Goal: Communication & Community: Ask a question

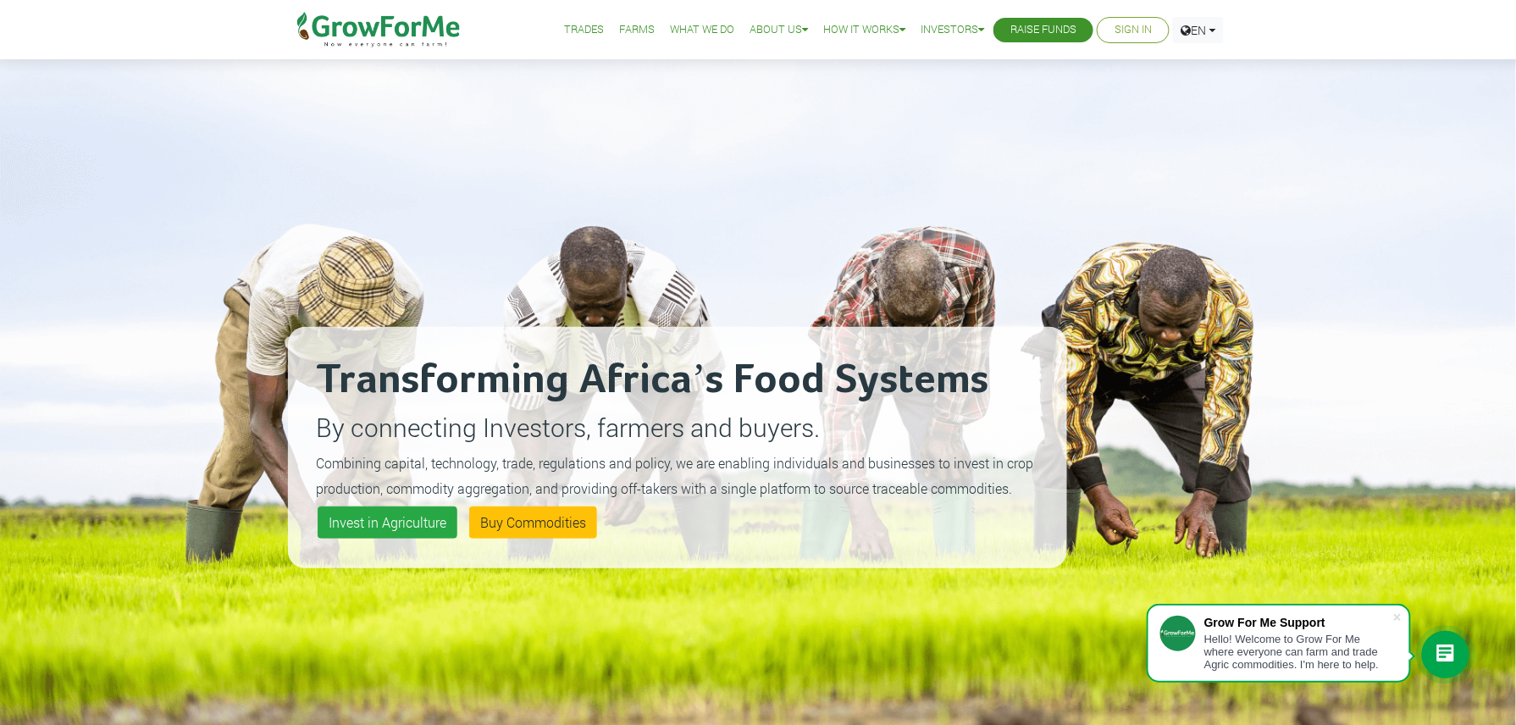
click at [1442, 647] on icon at bounding box center [1446, 655] width 20 height 20
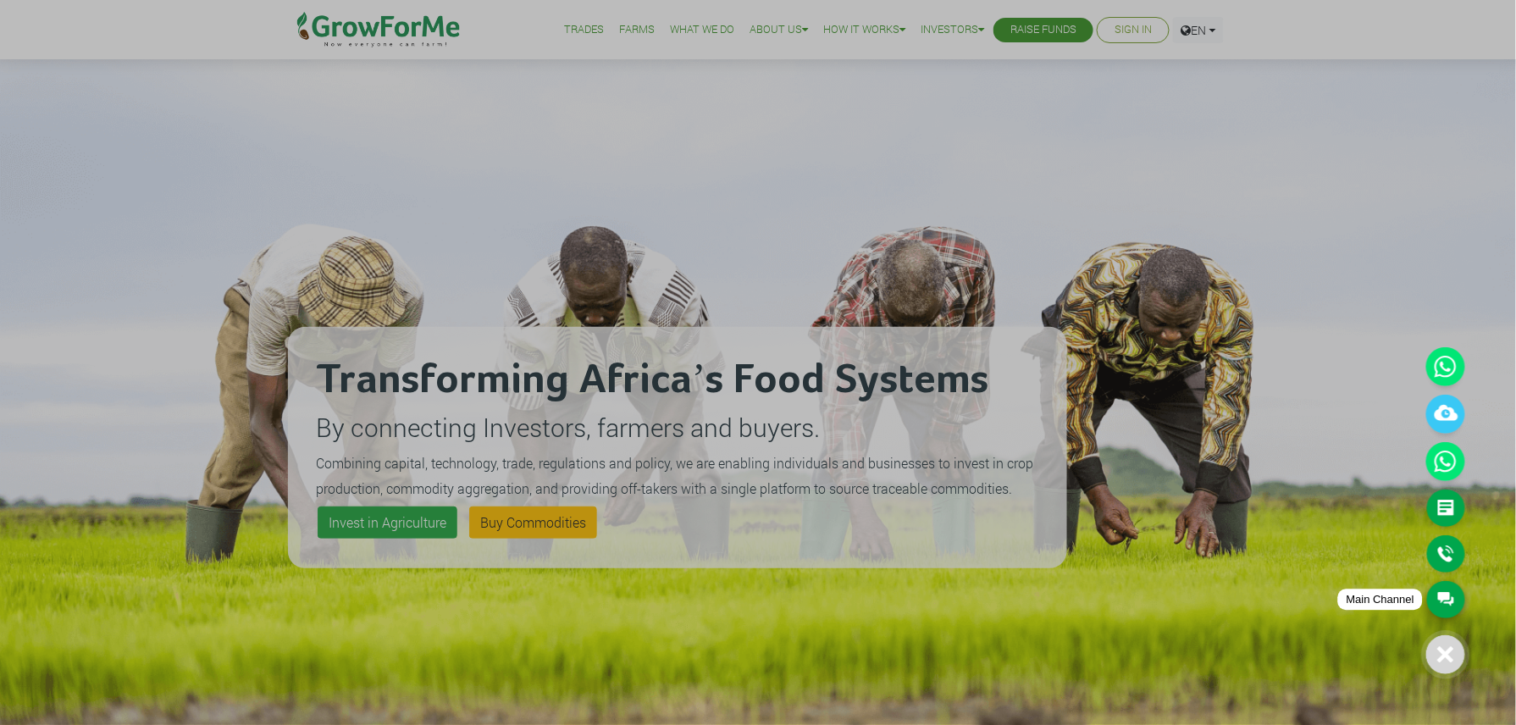
click at [1458, 598] on link "Main Channel" at bounding box center [1446, 599] width 38 height 37
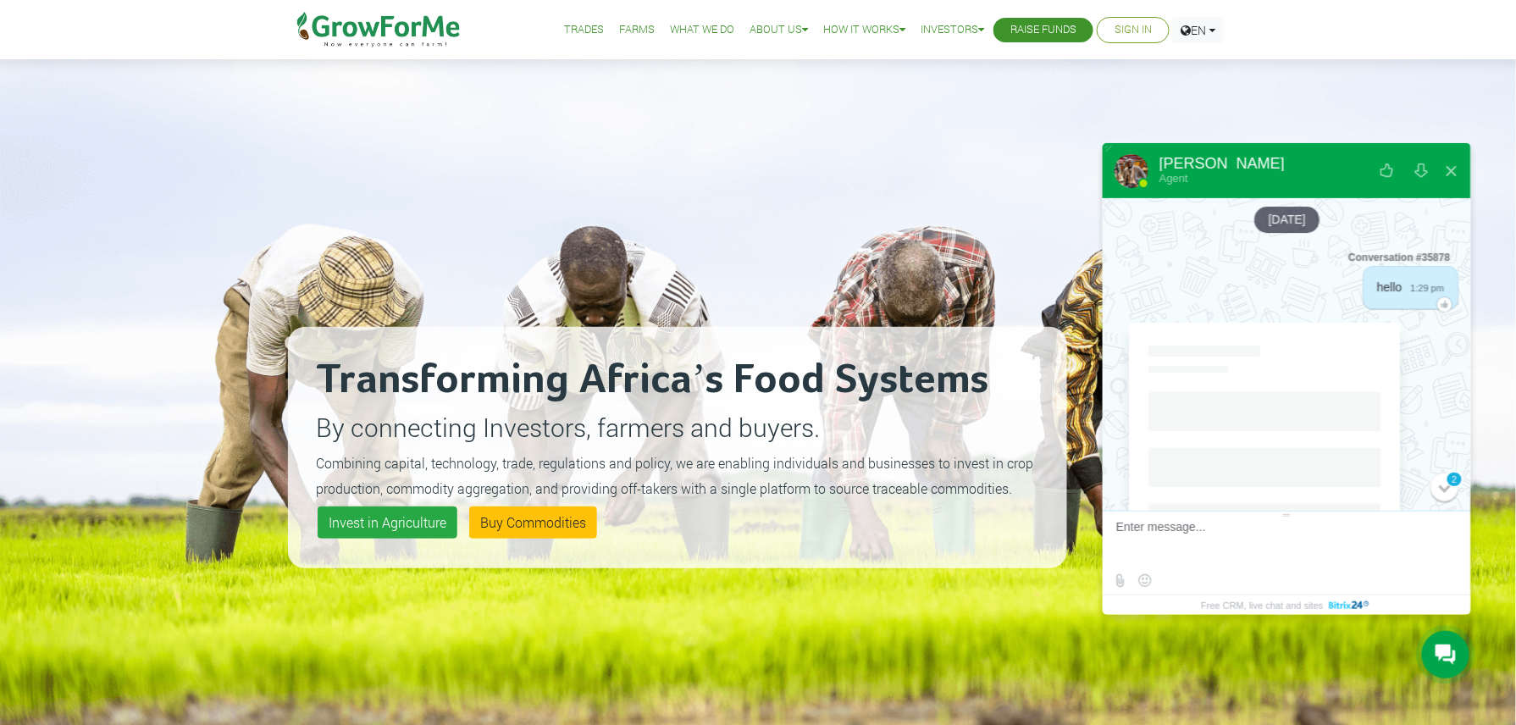
scroll to position [4076, 0]
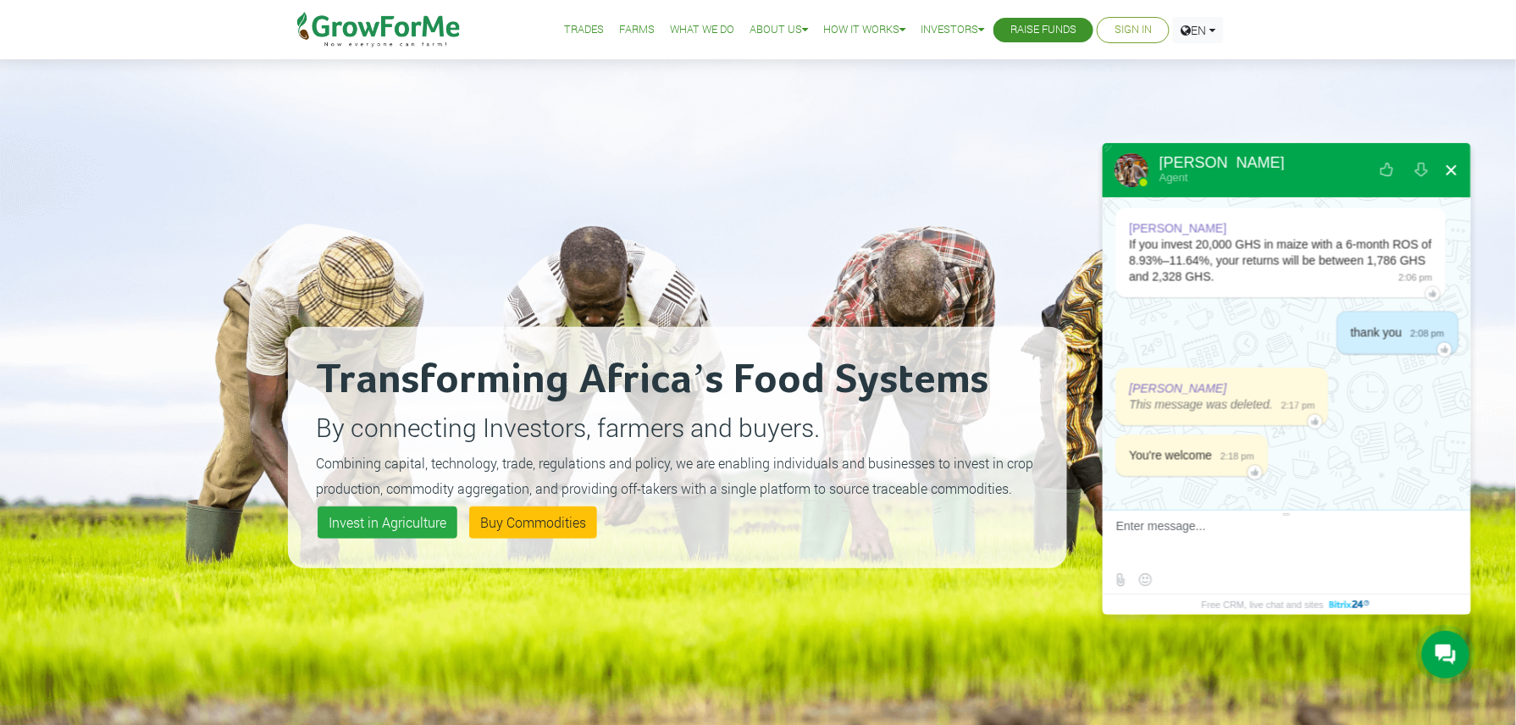
click at [1452, 177] on button at bounding box center [1451, 170] width 30 height 41
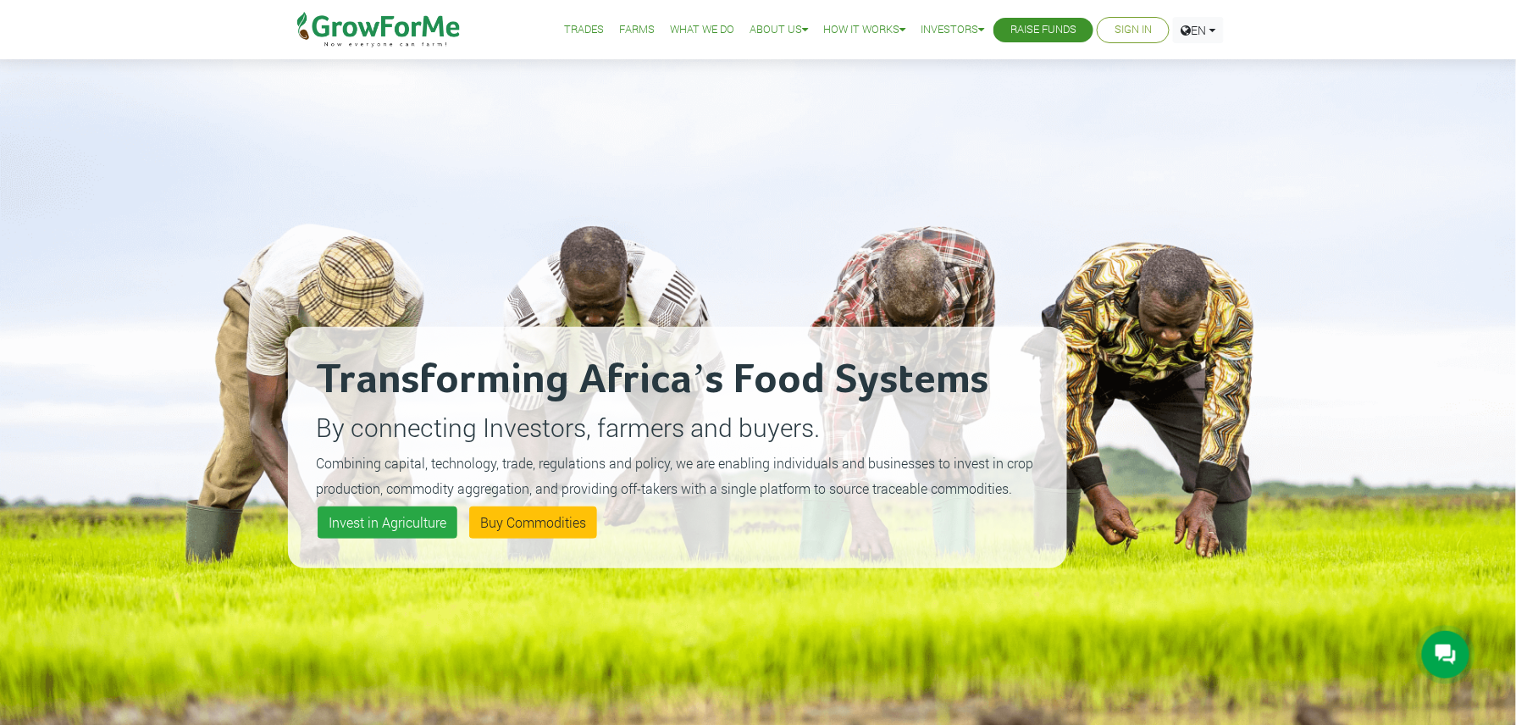
click at [1442, 652] on icon at bounding box center [1446, 655] width 20 height 20
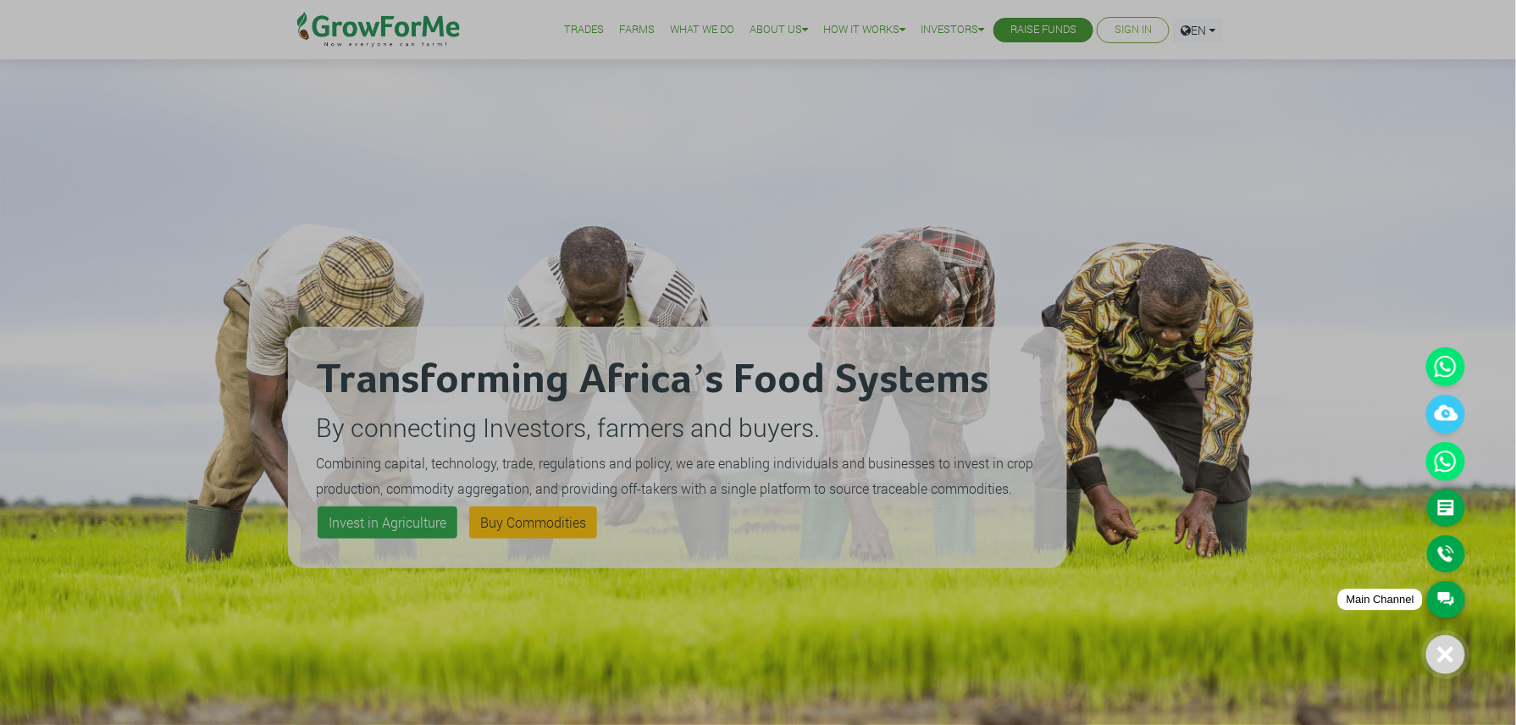
click at [1450, 597] on link "Main Channel" at bounding box center [1446, 599] width 38 height 37
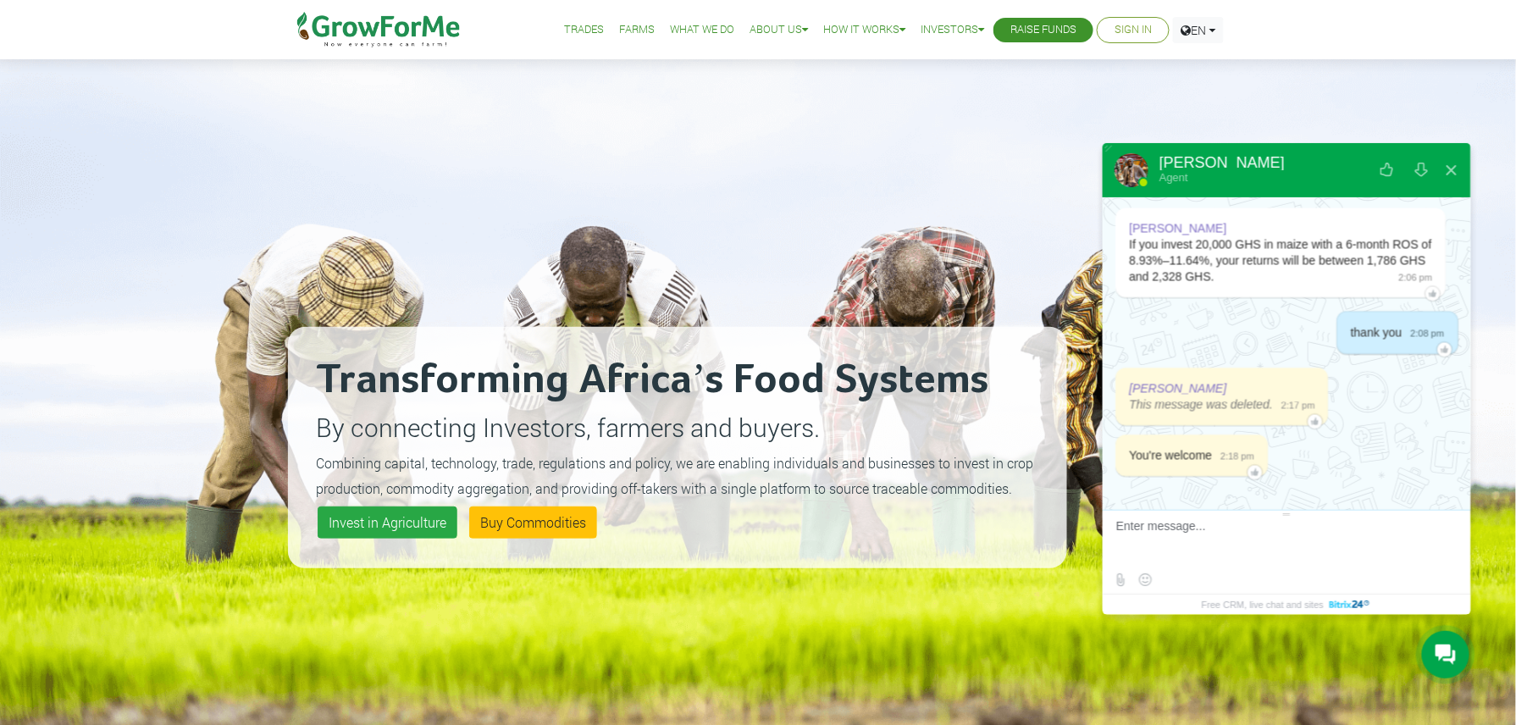
scroll to position [4076, 0]
type textarea "hello"
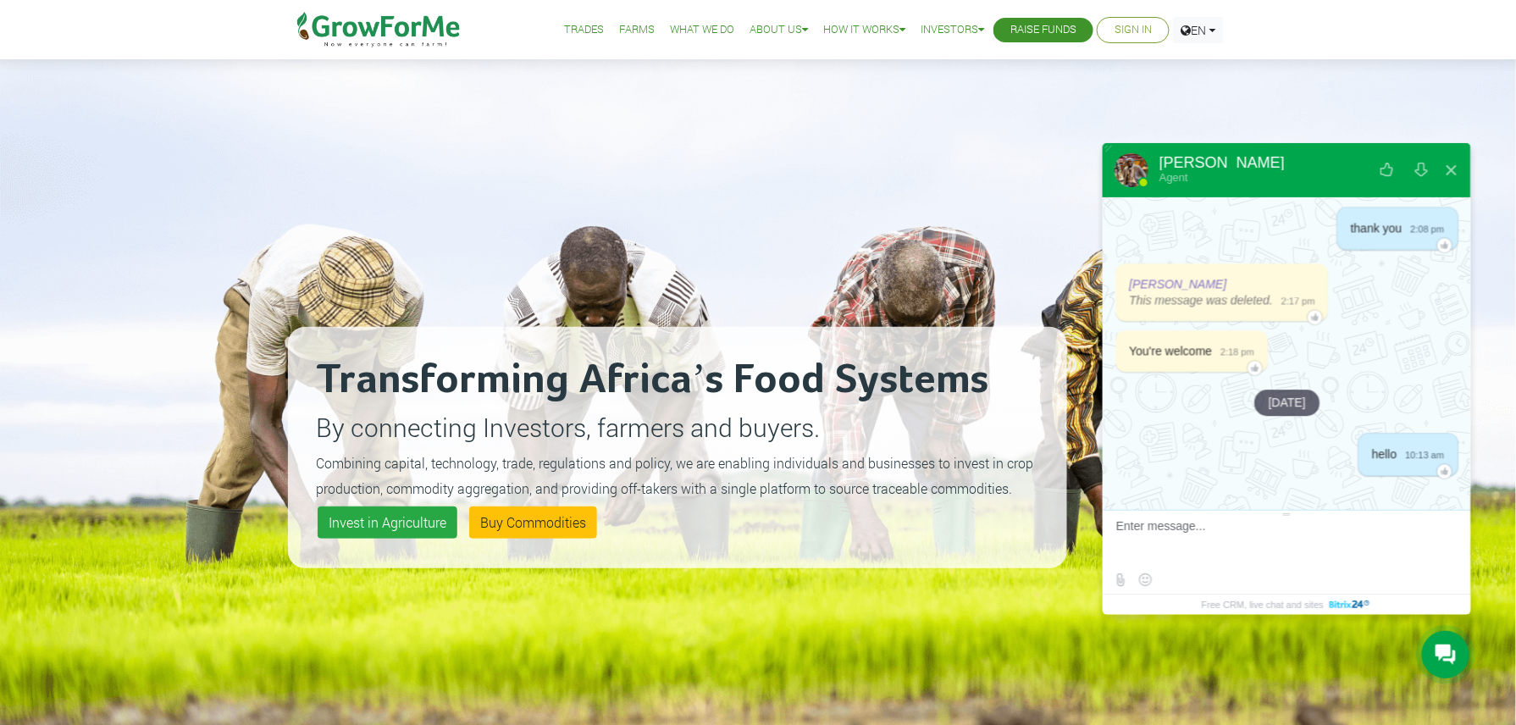
scroll to position [4184, 0]
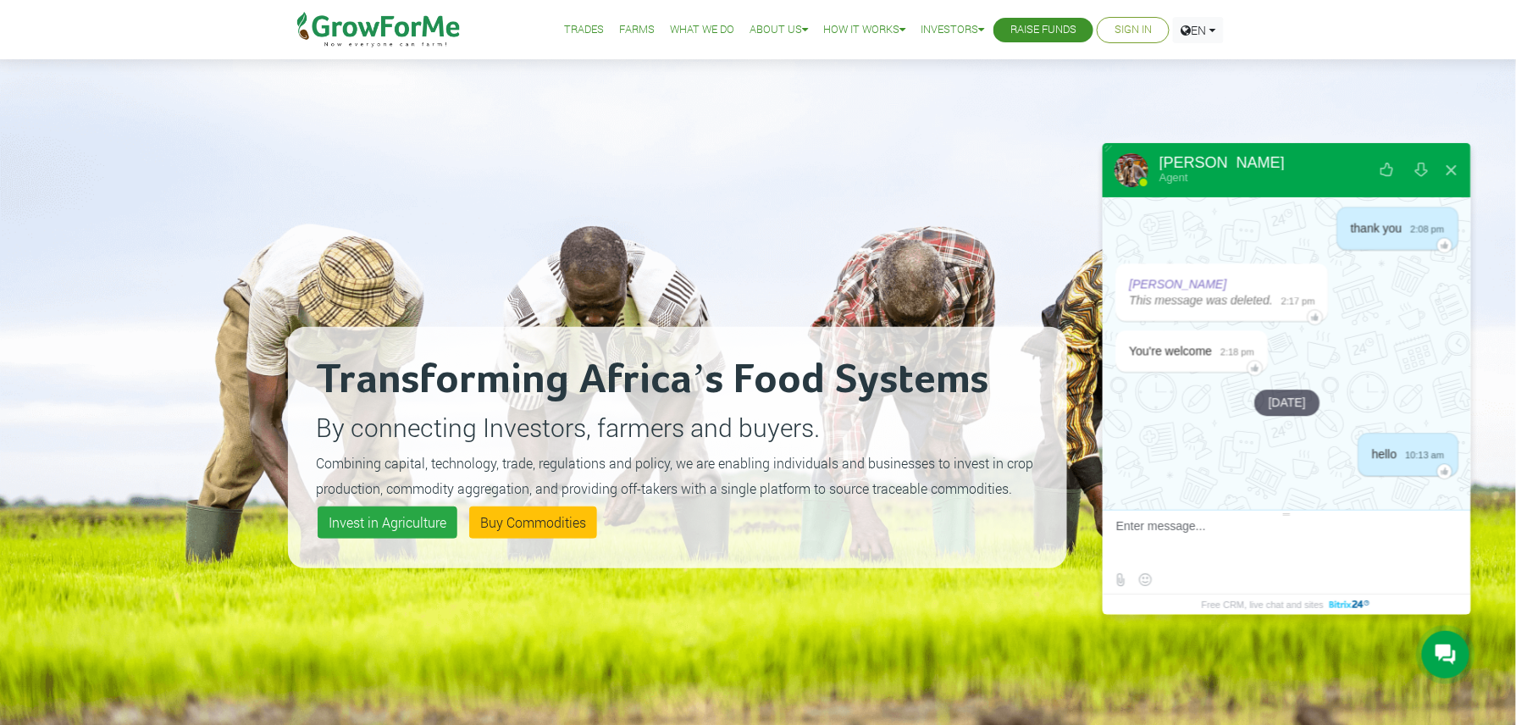
click at [1014, 186] on div "Transforming Africa’s Food Systems By connecting Investors, farmers and buyers.…" at bounding box center [677, 447] width 779 height 725
type textarea "good morning"
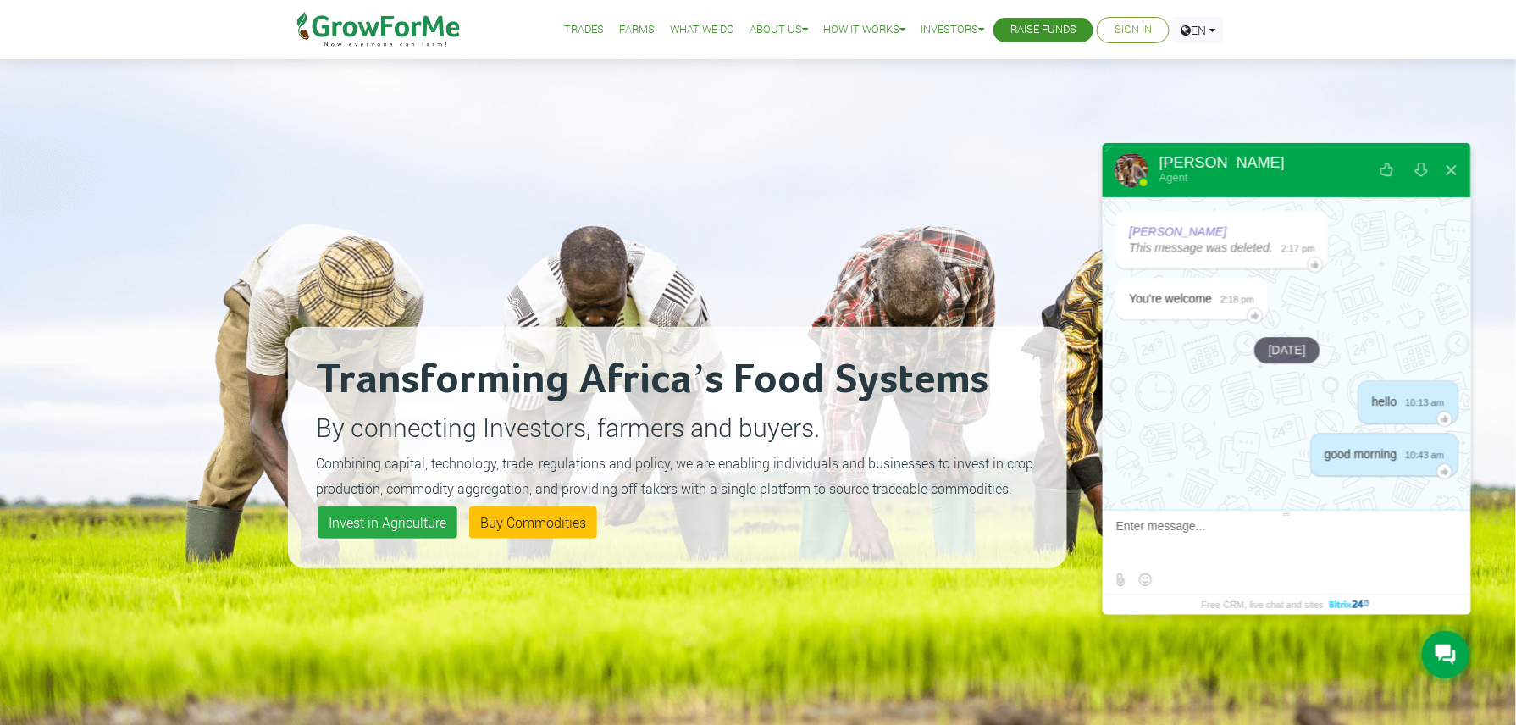
scroll to position [4238, 0]
click at [1380, 169] on button at bounding box center [1387, 170] width 30 height 41
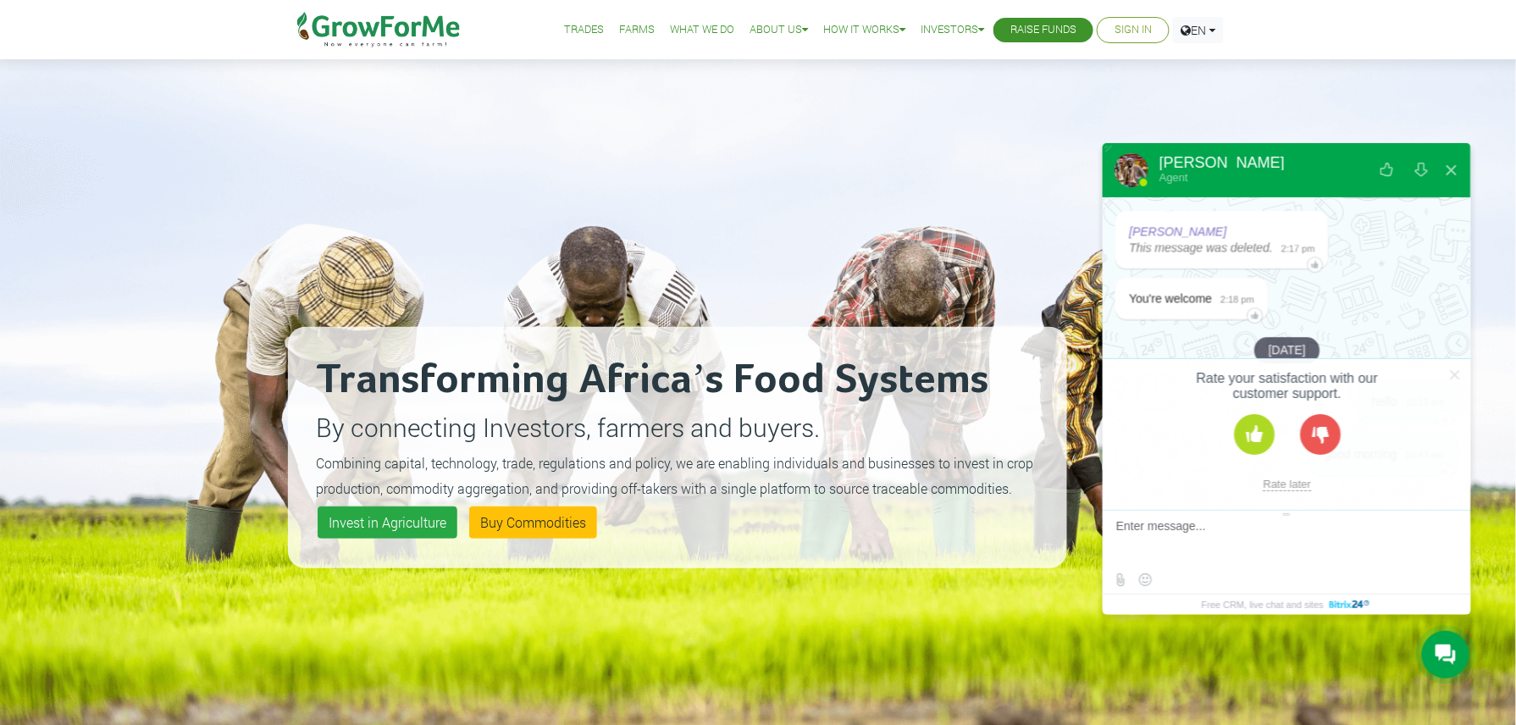
click at [1244, 442] on button at bounding box center [1254, 434] width 41 height 41
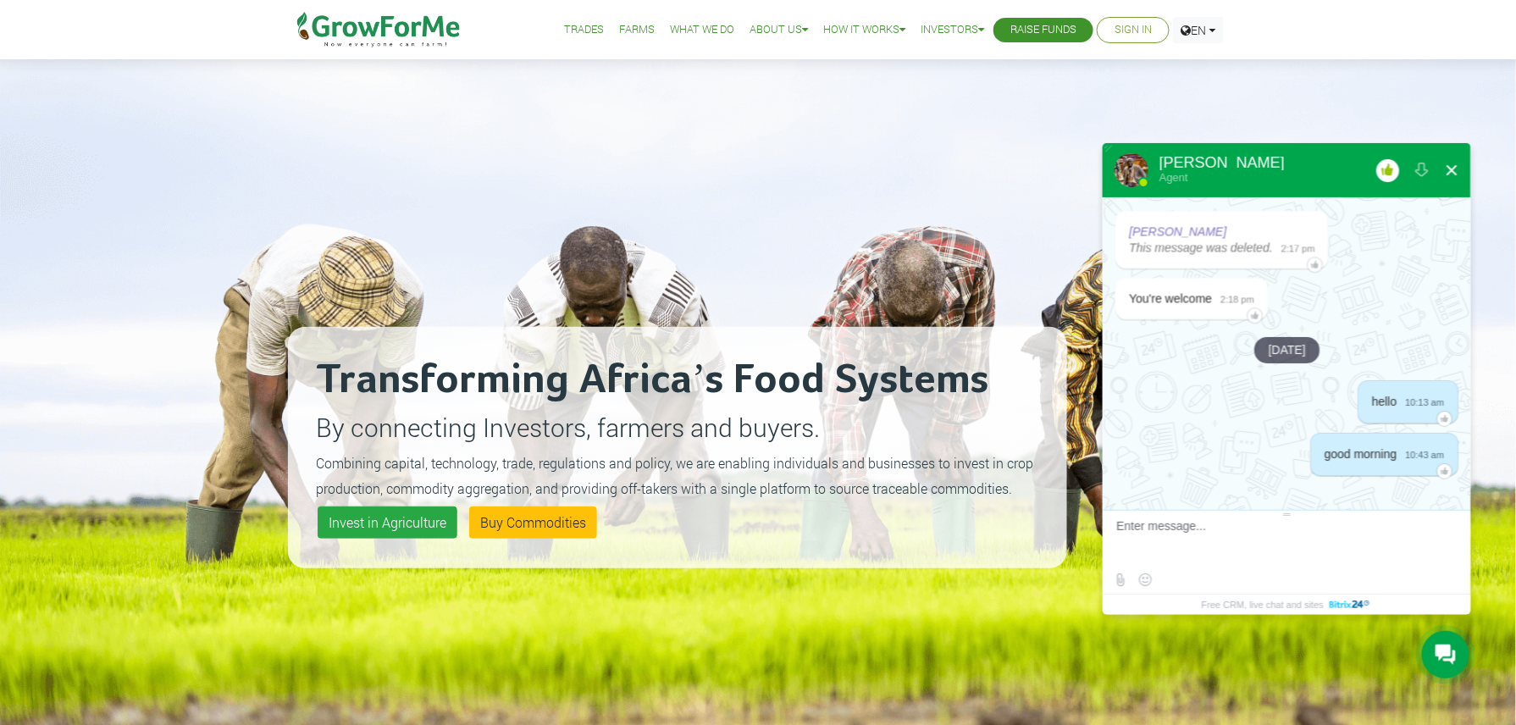
click at [1455, 169] on button at bounding box center [1451, 170] width 30 height 41
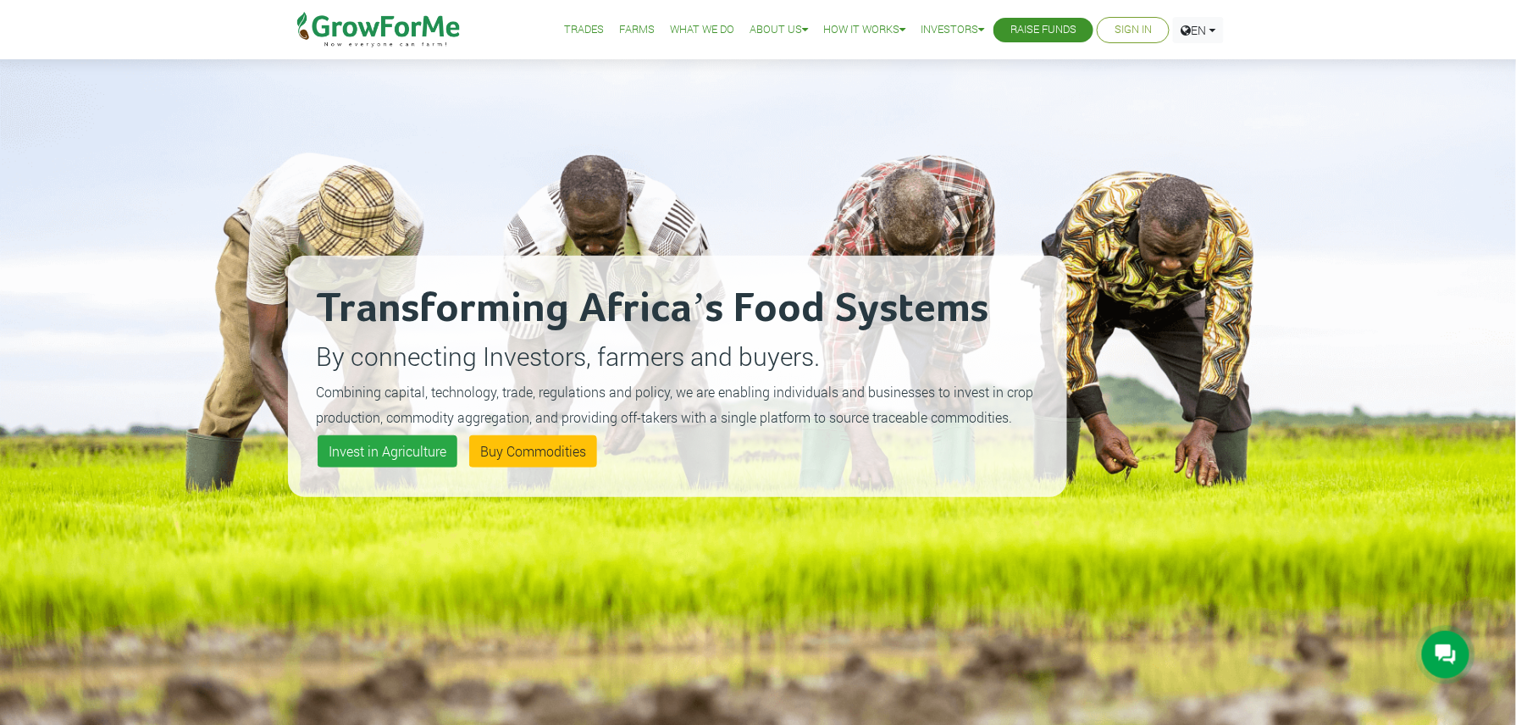
scroll to position [90, 0]
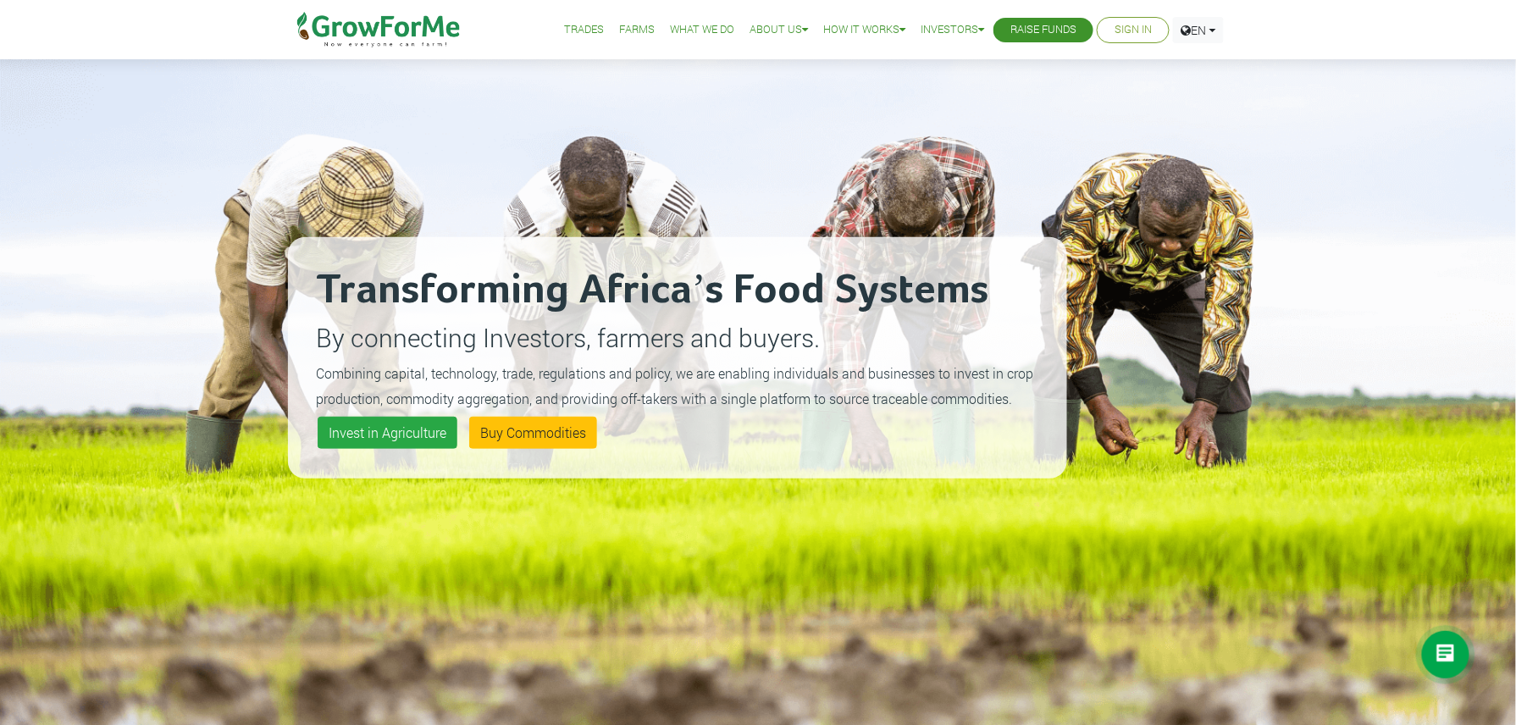
click at [1452, 648] on icon at bounding box center [1446, 655] width 20 height 21
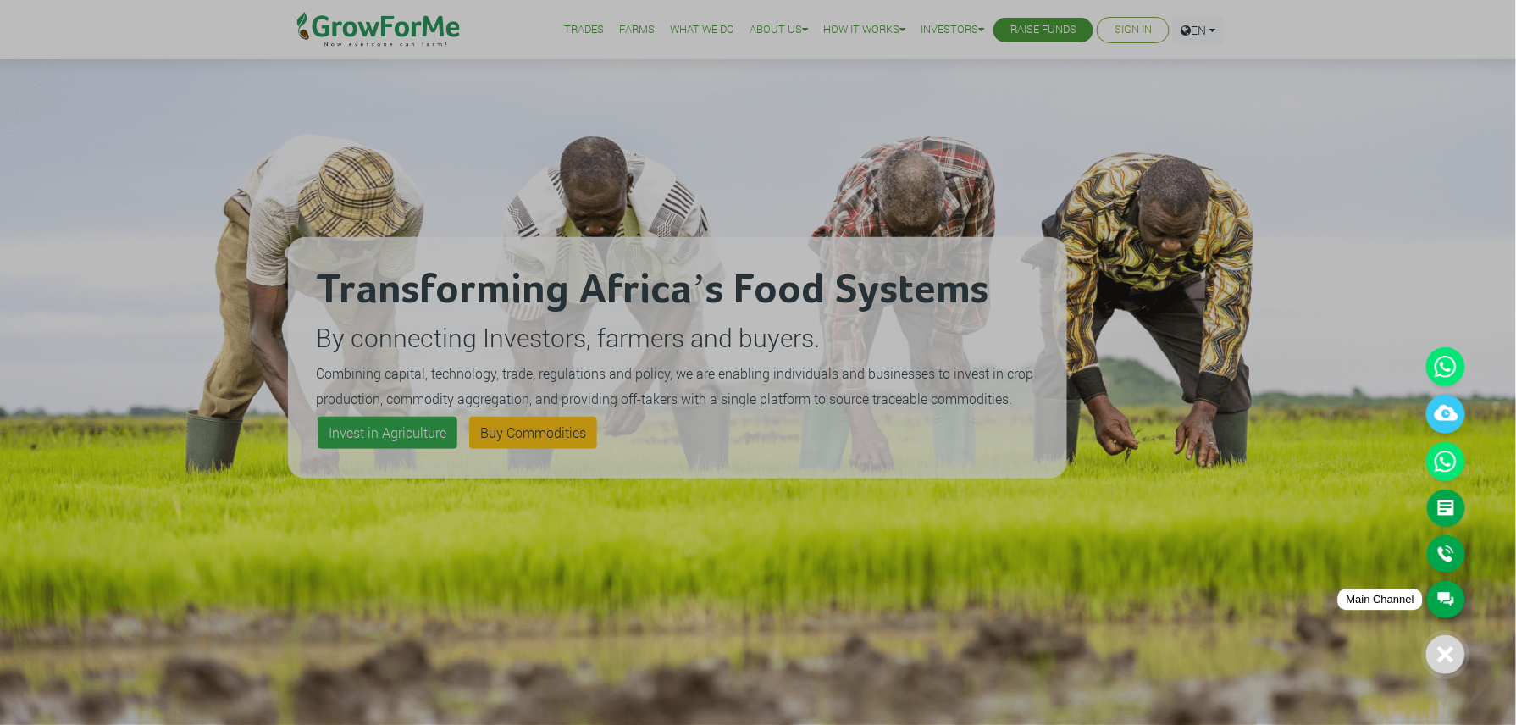
click at [1447, 588] on link "Main Channel" at bounding box center [1446, 599] width 38 height 37
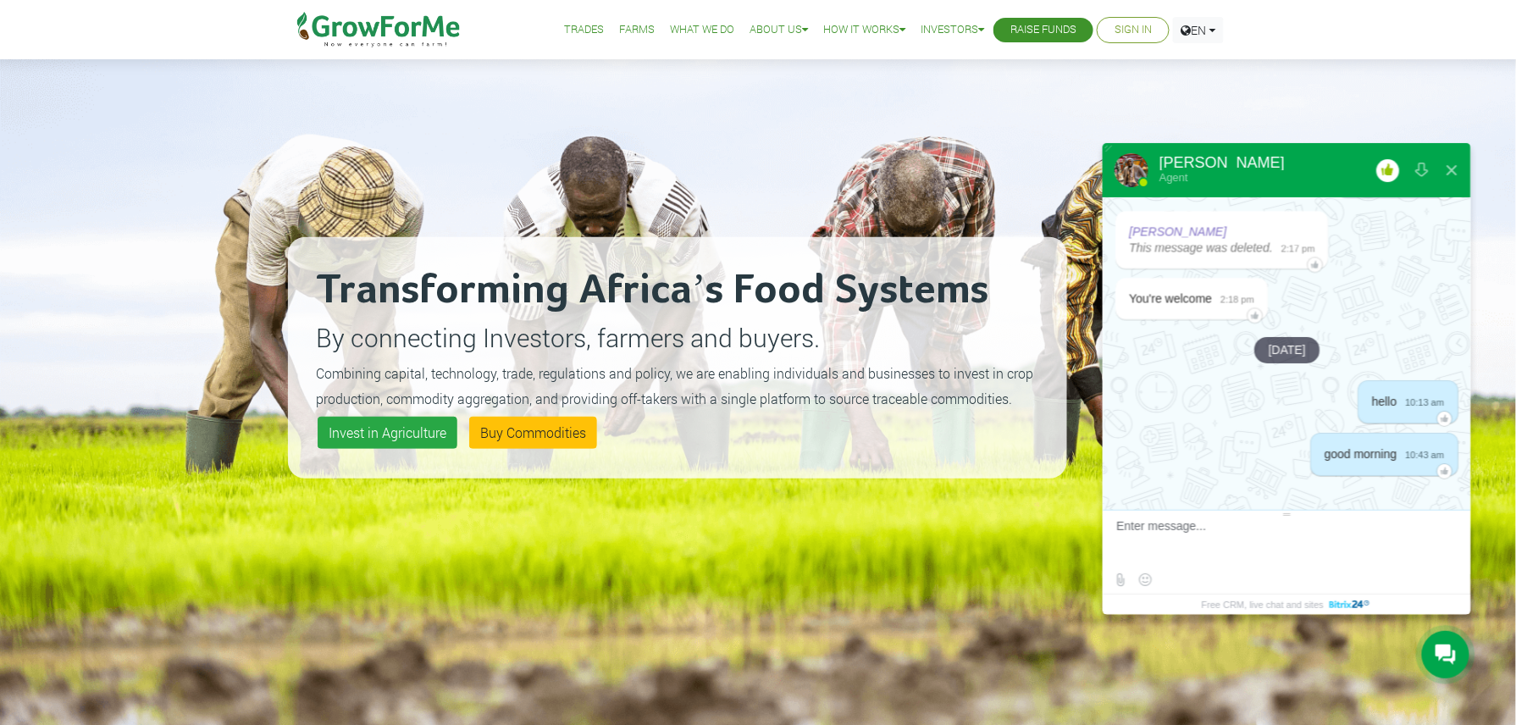
scroll to position [4238, 0]
click at [1453, 169] on button at bounding box center [1451, 170] width 30 height 41
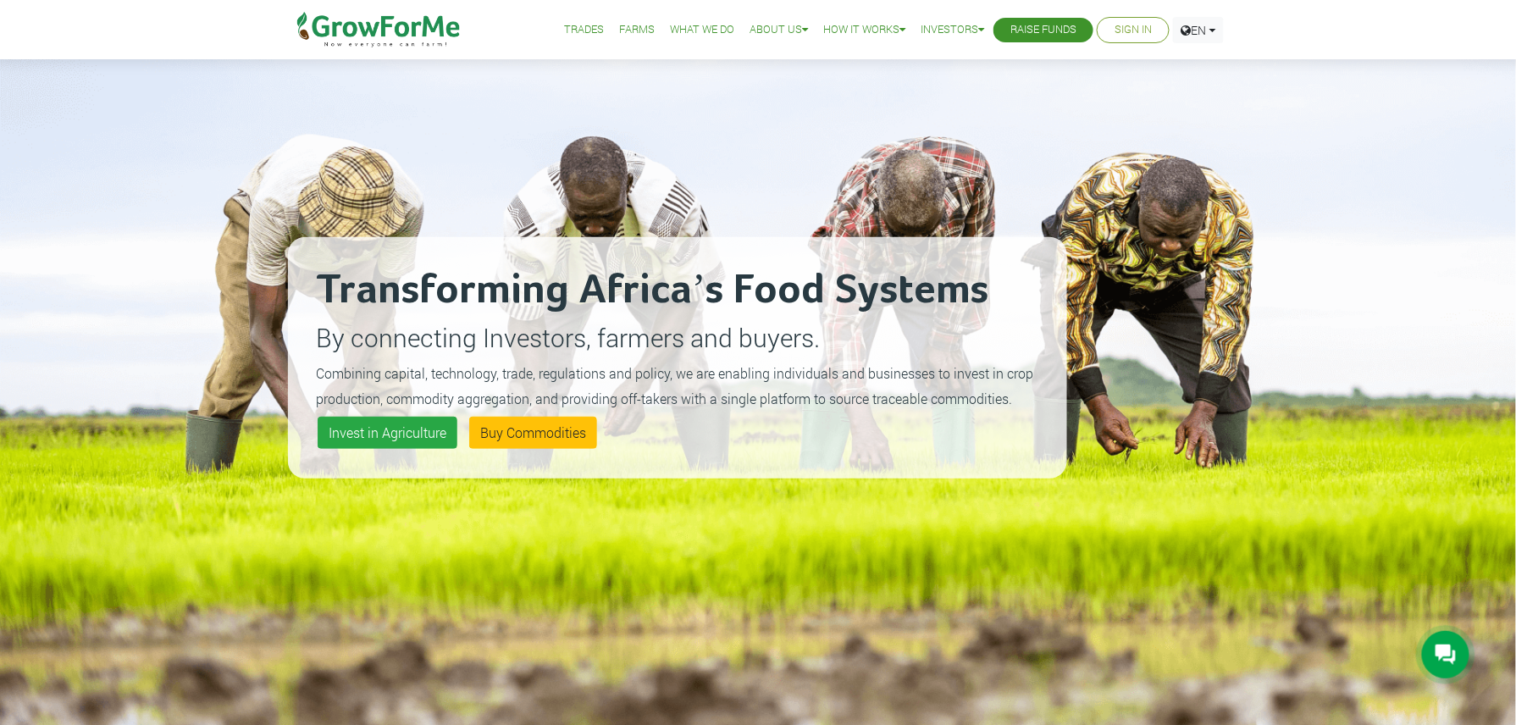
click at [1445, 645] on icon at bounding box center [1446, 655] width 20 height 20
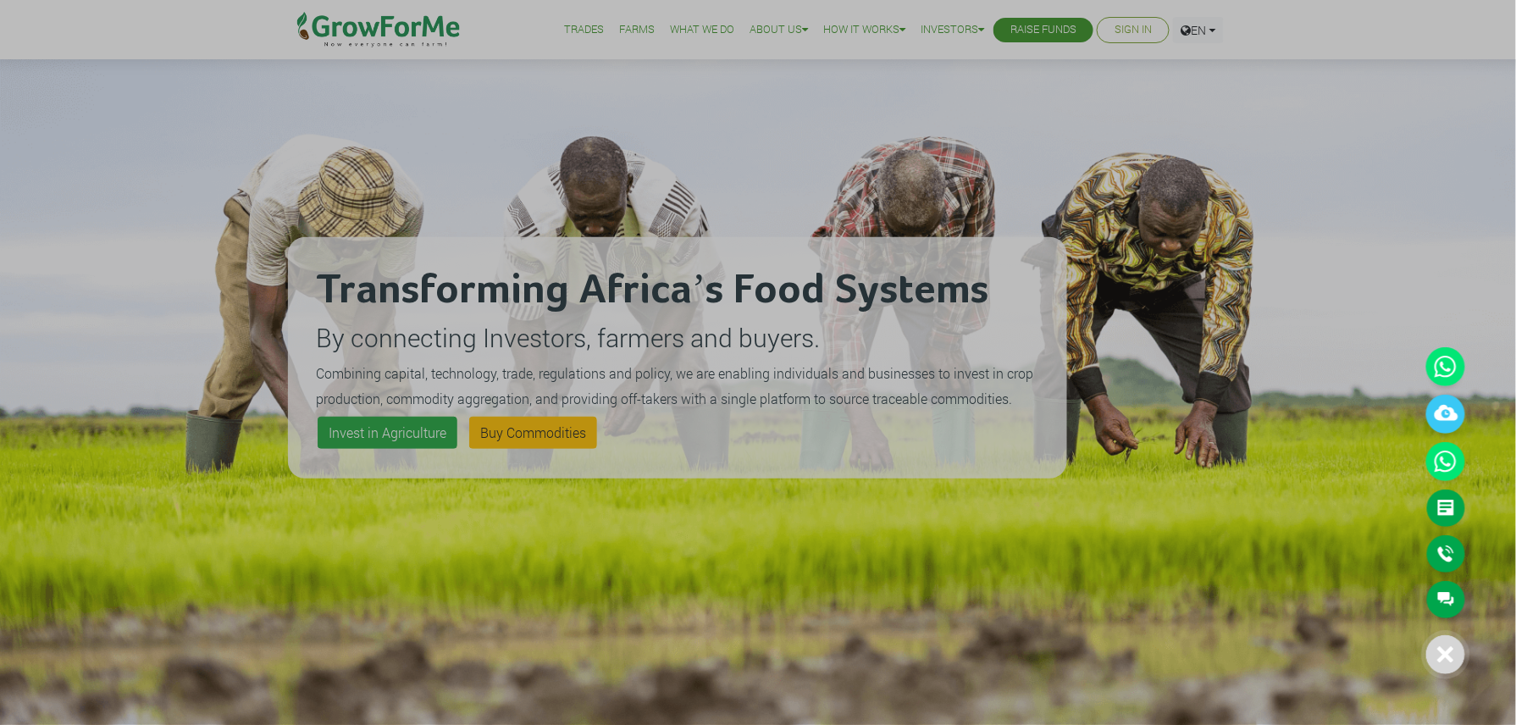
click at [1450, 656] on icon at bounding box center [1445, 654] width 17 height 17
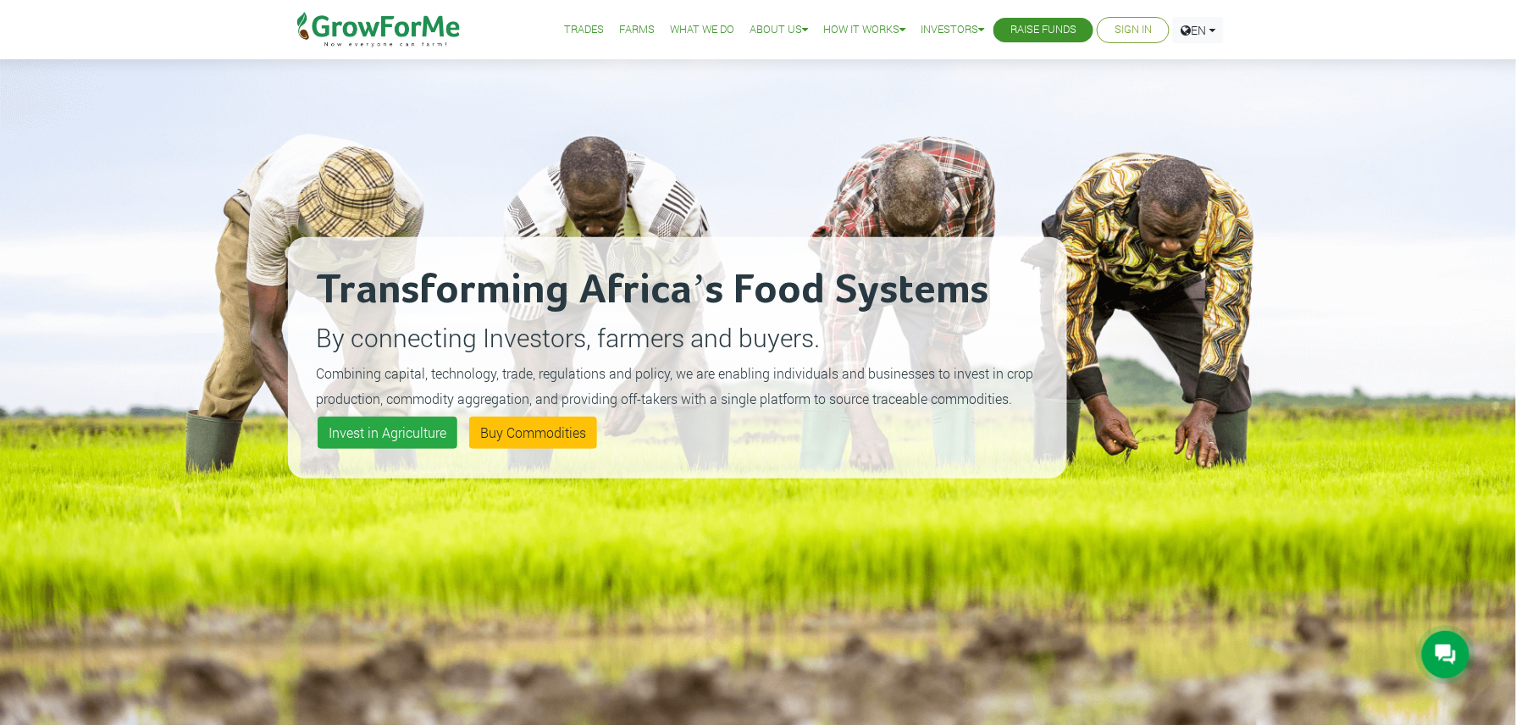
click at [1450, 656] on icon at bounding box center [1446, 655] width 20 height 20
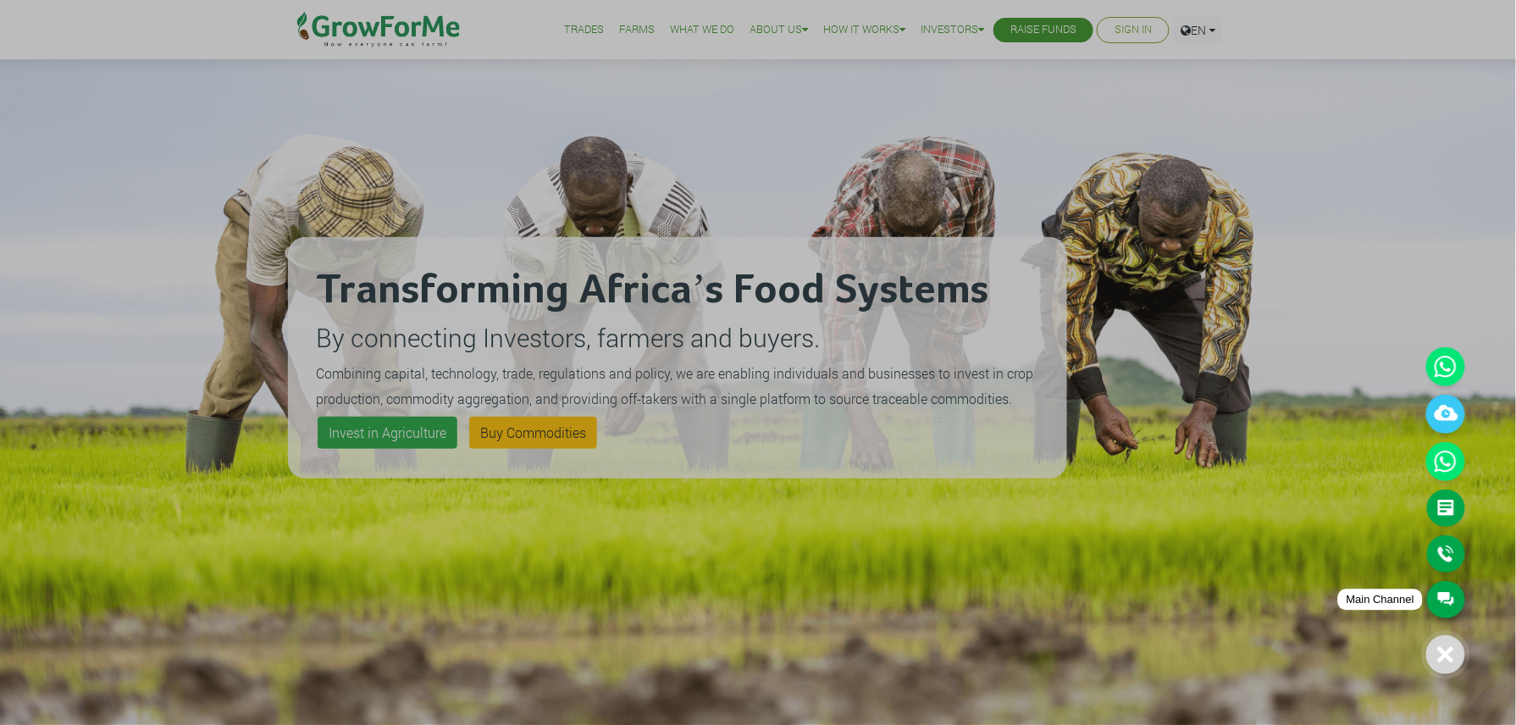
click at [1447, 597] on link "Main Channel" at bounding box center [1446, 599] width 38 height 37
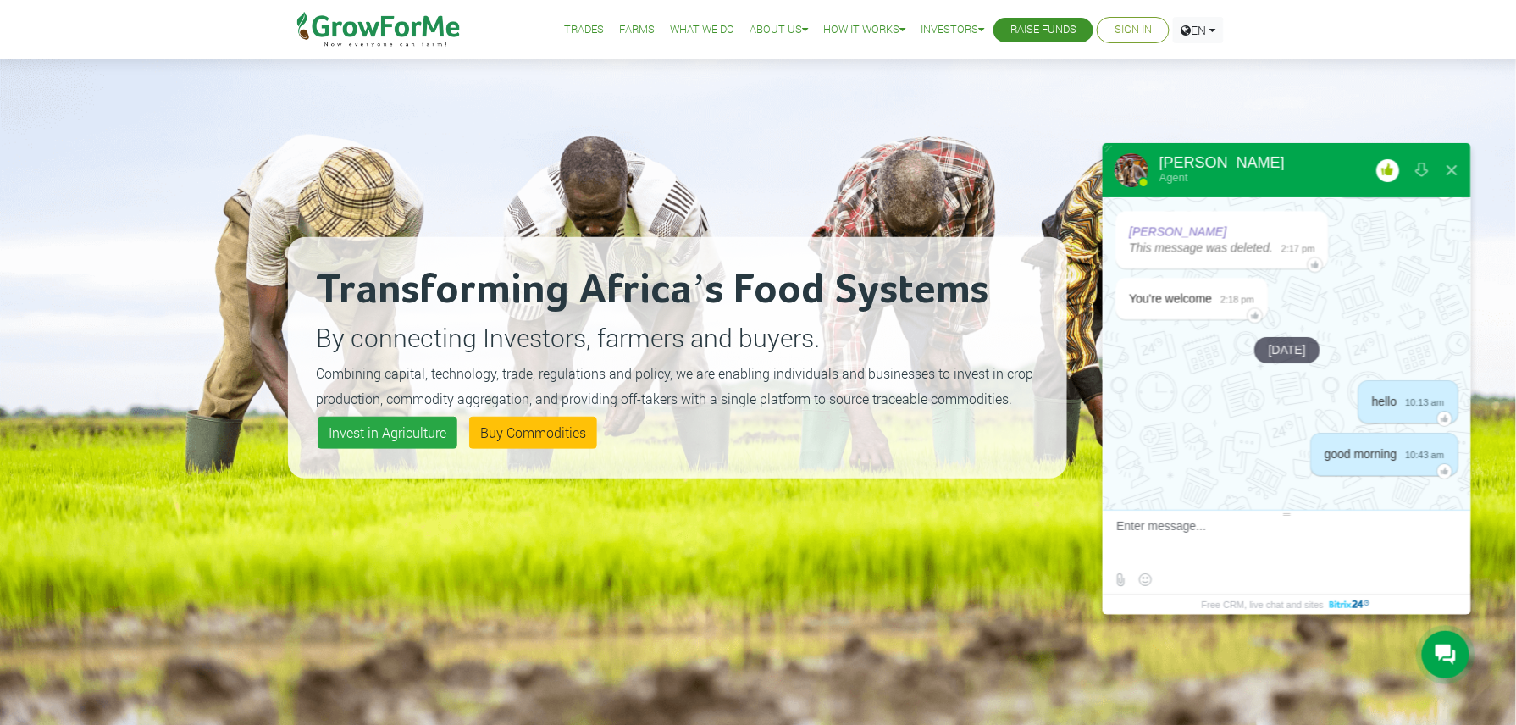
scroll to position [4238, 0]
type textarea "w"
type textarea "Agent [PERSON_NAME]"
click at [1442, 526] on button at bounding box center [1444, 533] width 28 height 28
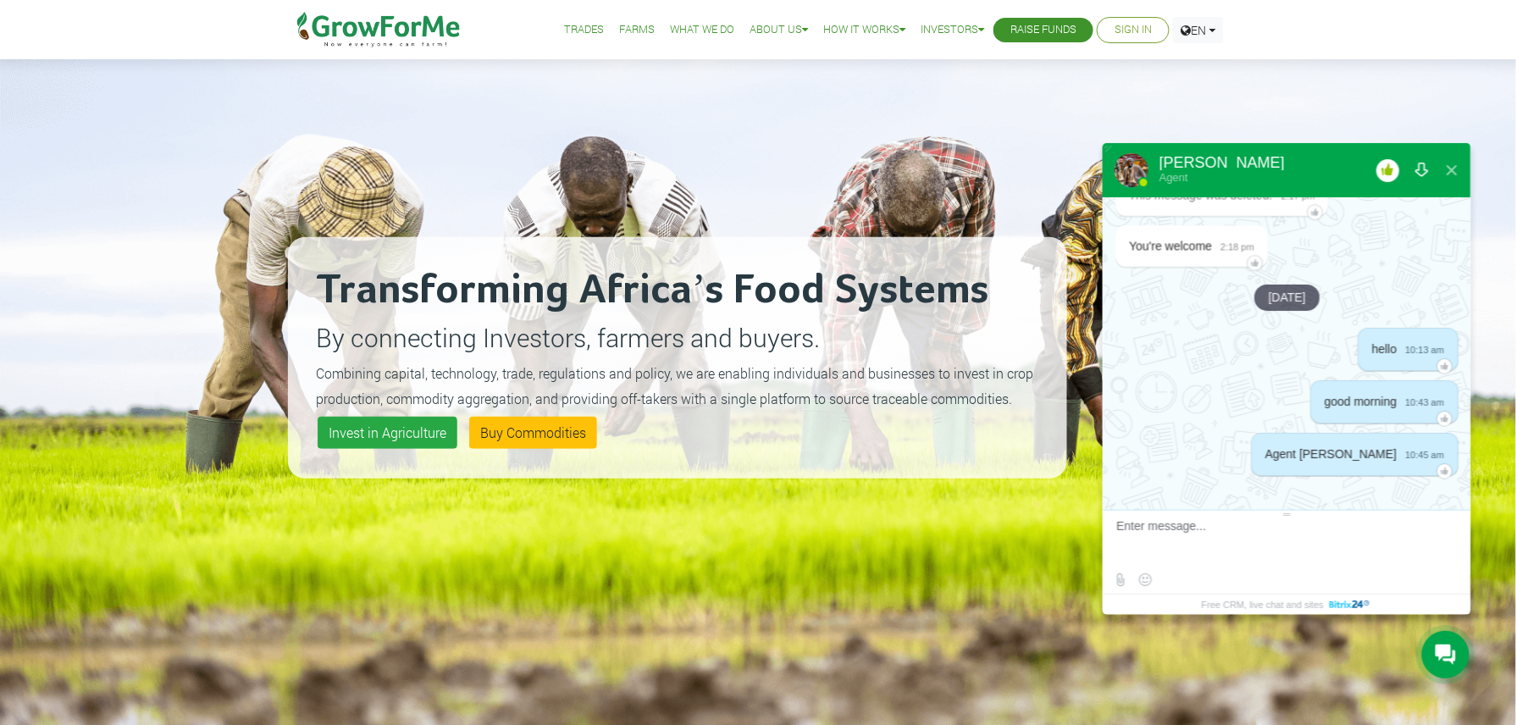
click at [1418, 173] on button at bounding box center [1421, 170] width 30 height 41
click at [1457, 163] on button at bounding box center [1451, 170] width 30 height 41
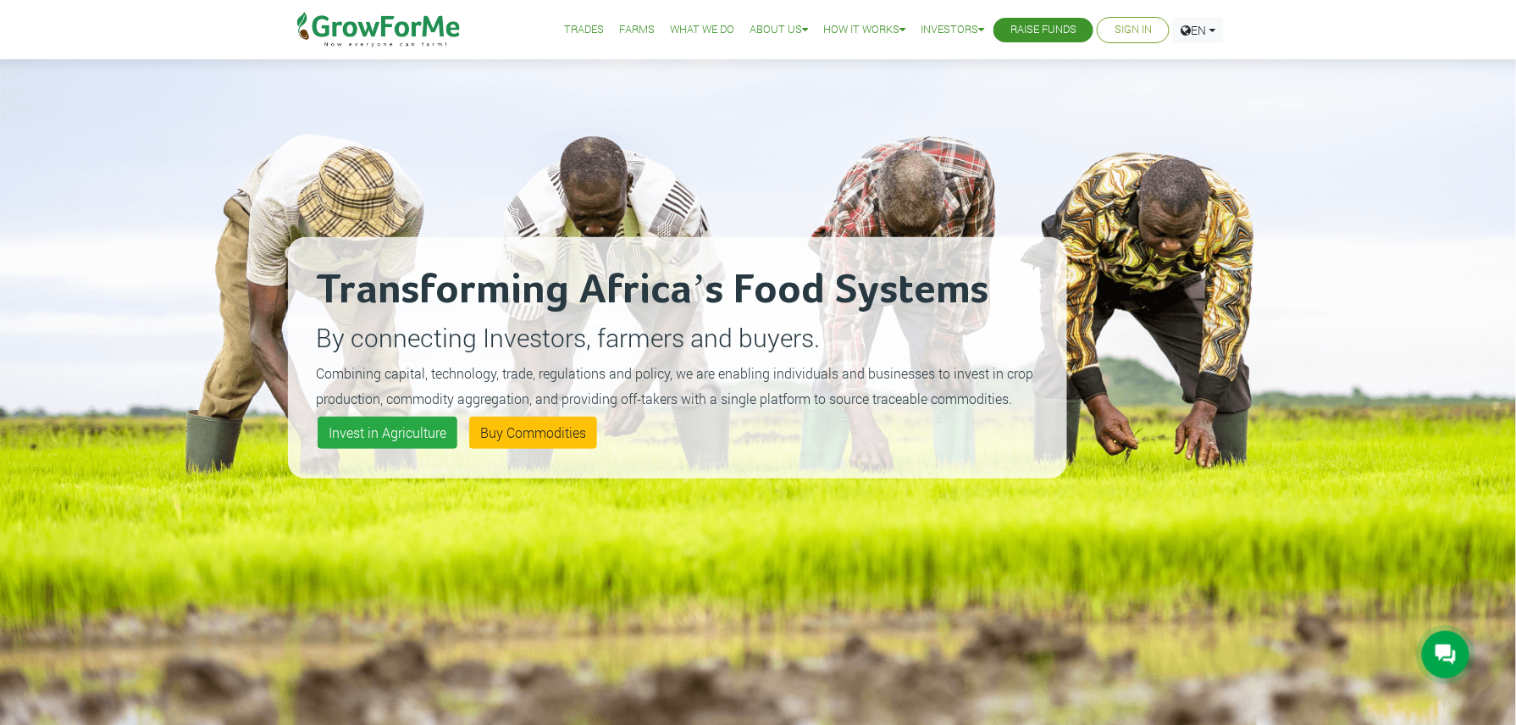
scroll to position [3914, 0]
click at [1447, 656] on icon at bounding box center [1446, 655] width 20 height 20
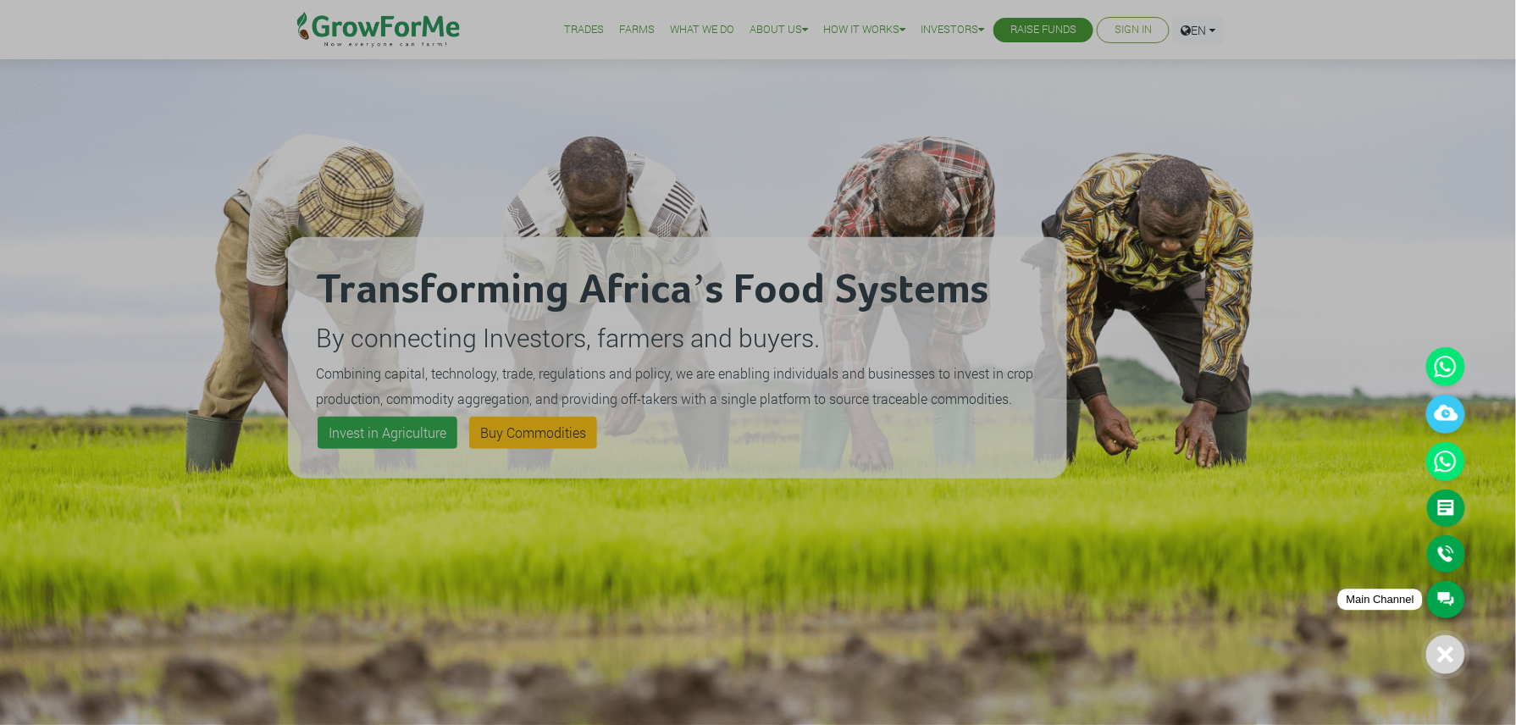
click at [1458, 601] on link "Main Channel" at bounding box center [1446, 599] width 38 height 37
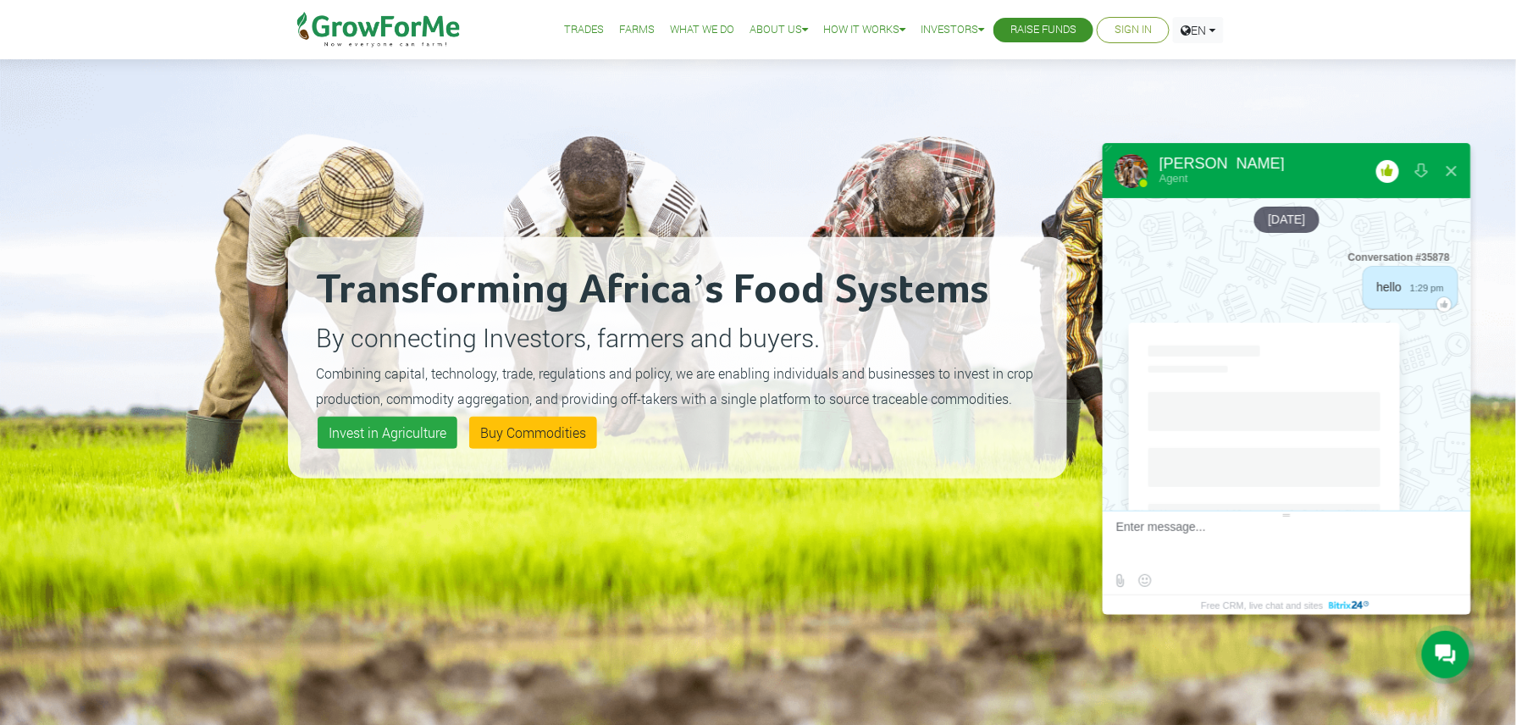
scroll to position [4292, 0]
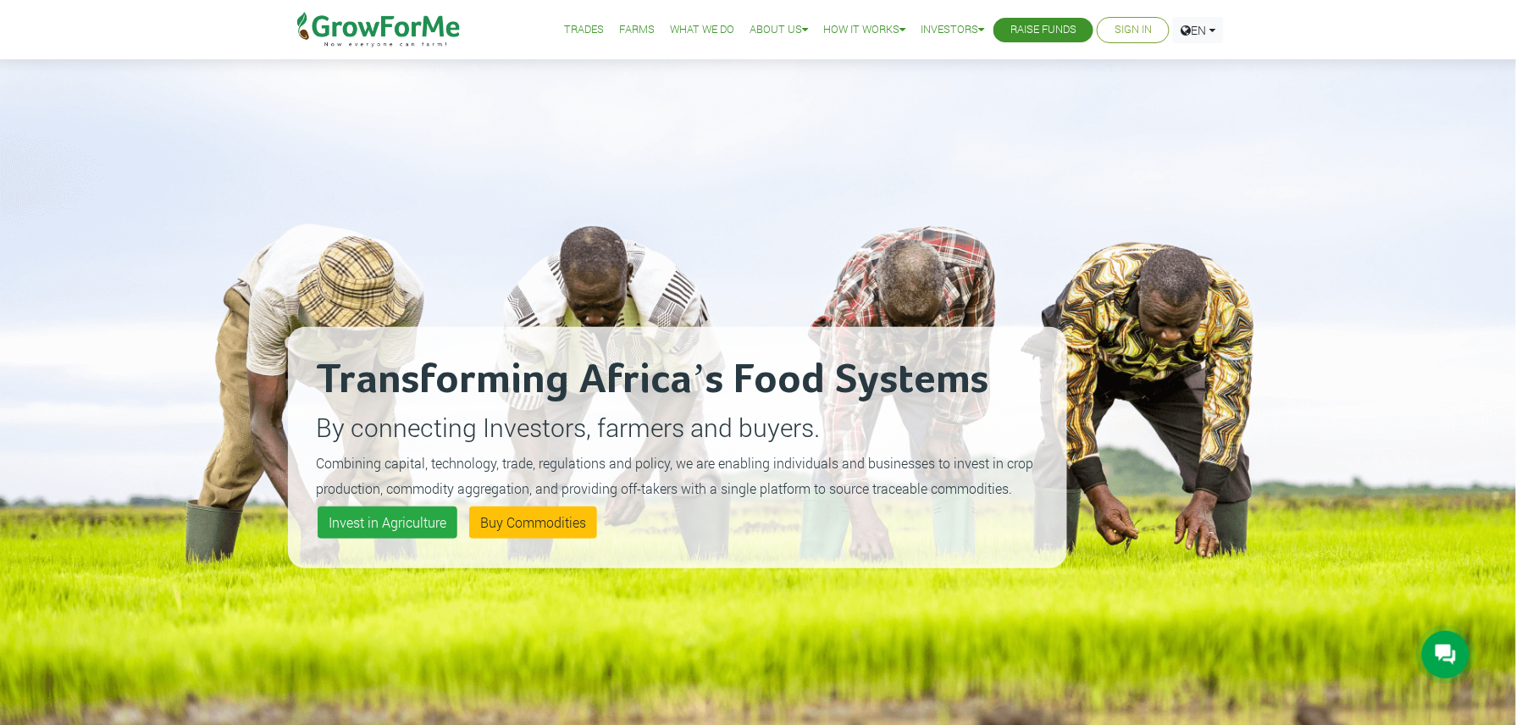
click at [1452, 659] on icon at bounding box center [1446, 655] width 20 height 20
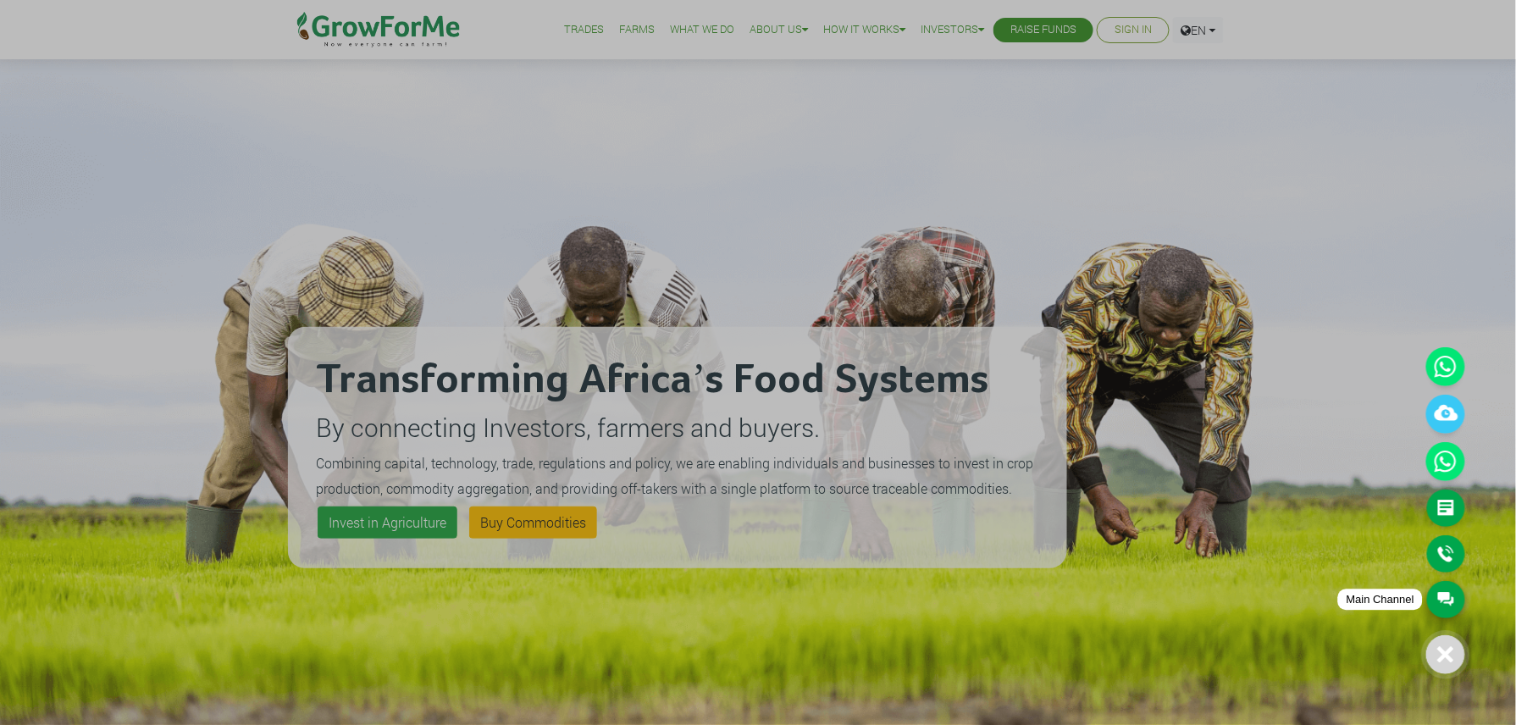
click at [1454, 598] on link "Main Channel" at bounding box center [1446, 599] width 38 height 37
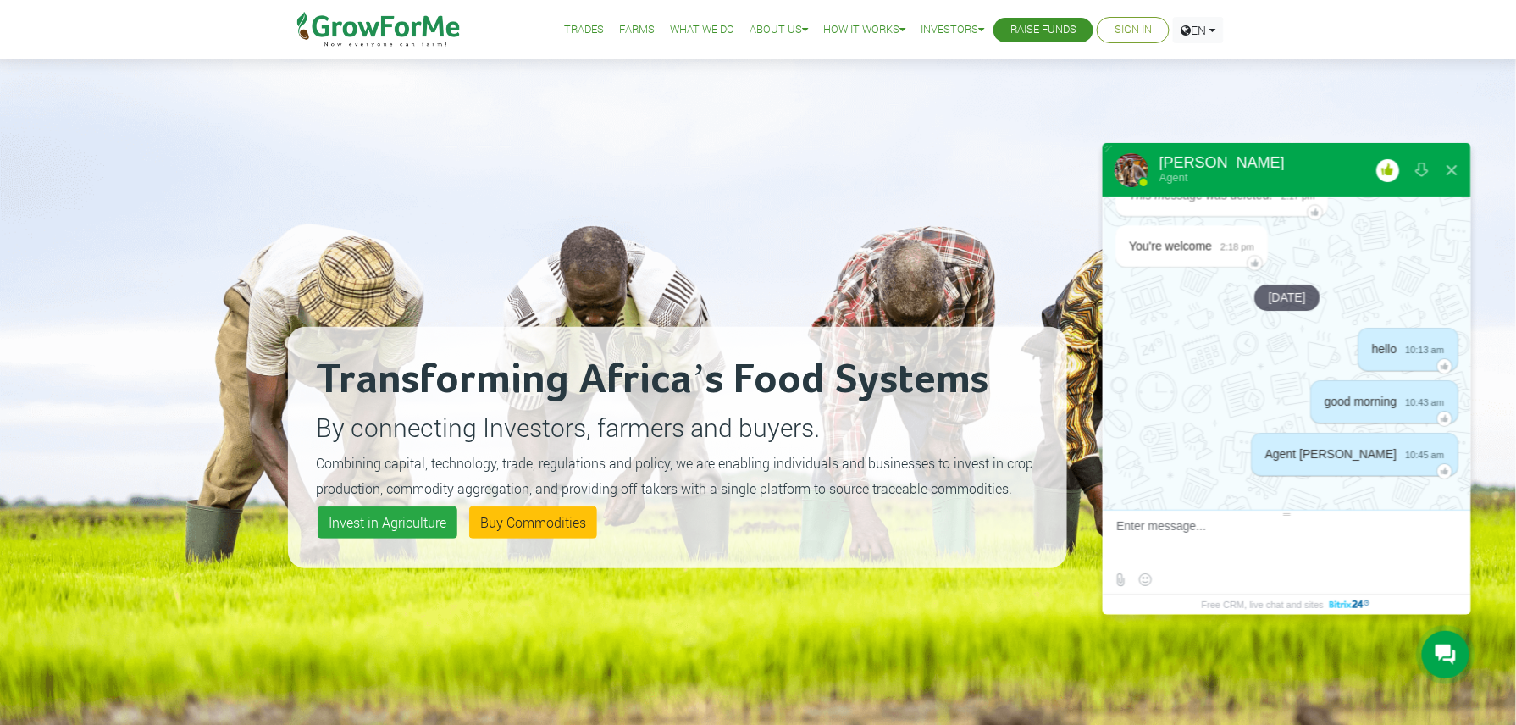
scroll to position [4292, 0]
